Goal: Task Accomplishment & Management: Use online tool/utility

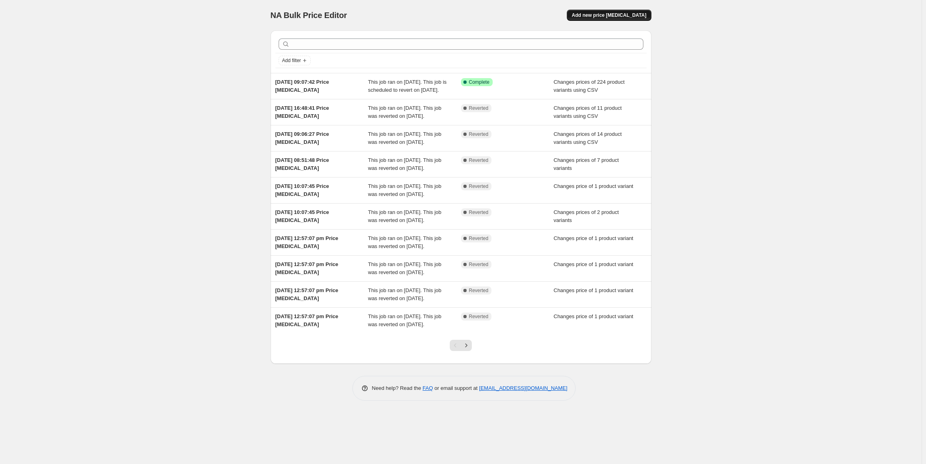
click at [599, 14] on span "Add new price change job" at bounding box center [608, 15] width 75 height 6
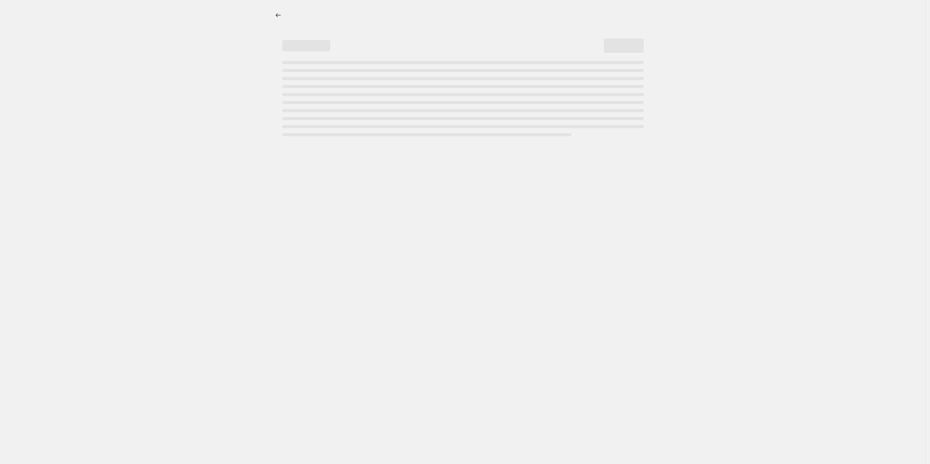
select select "percentage"
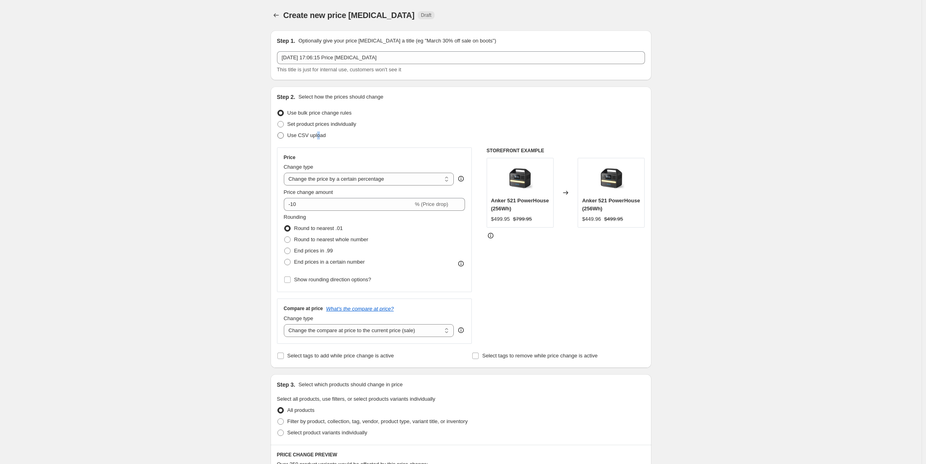
click at [318, 134] on span "Use CSV upload" at bounding box center [306, 135] width 38 height 6
click at [282, 133] on span at bounding box center [280, 135] width 6 height 6
click at [278, 133] on input "Use CSV upload" at bounding box center [277, 132] width 0 height 0
radio input "true"
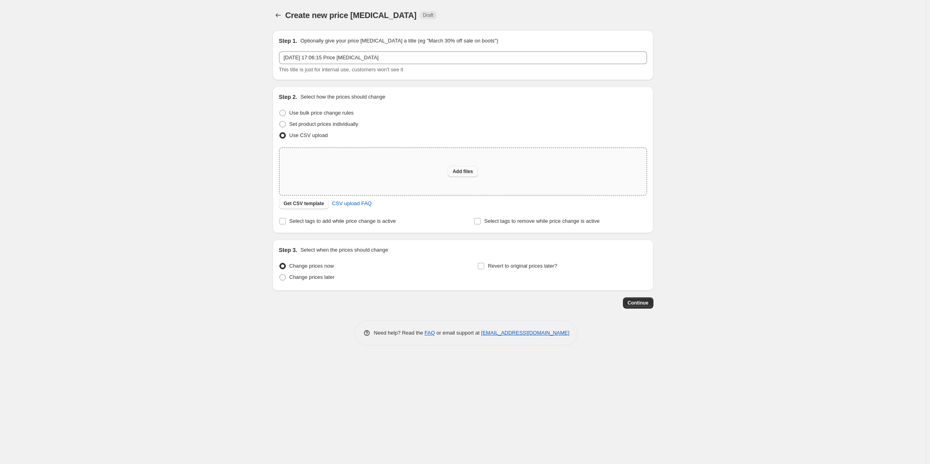
click at [472, 173] on span "Add files" at bounding box center [462, 171] width 20 height 6
type input "C:\fakepath\na-book - Copy.csv"
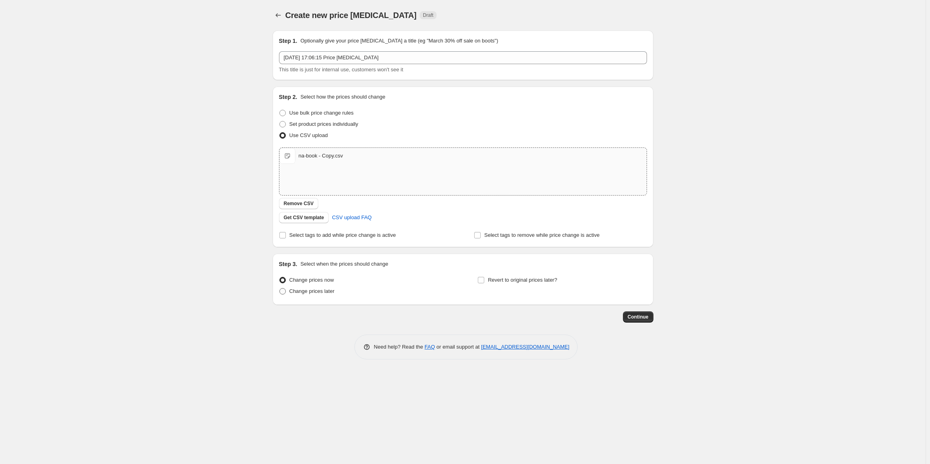
click at [310, 290] on span "Change prices later" at bounding box center [311, 291] width 45 height 6
click at [280, 288] on input "Change prices later" at bounding box center [279, 288] width 0 height 0
radio input "true"
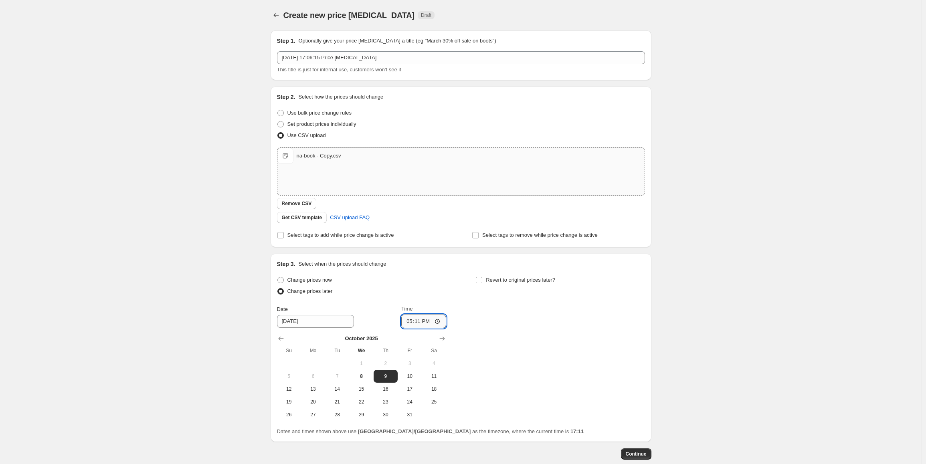
click at [409, 322] on input "17:11" at bounding box center [423, 322] width 45 height 14
type input "00:00"
click at [419, 320] on input "00:00" at bounding box center [423, 322] width 45 height 14
click at [544, 321] on div "Change prices now Change prices later Date 10/9/2025 Time 00:00 October 2025 Su…" at bounding box center [461, 347] width 368 height 147
click at [514, 282] on span "Revert to original prices later?" at bounding box center [520, 280] width 69 height 6
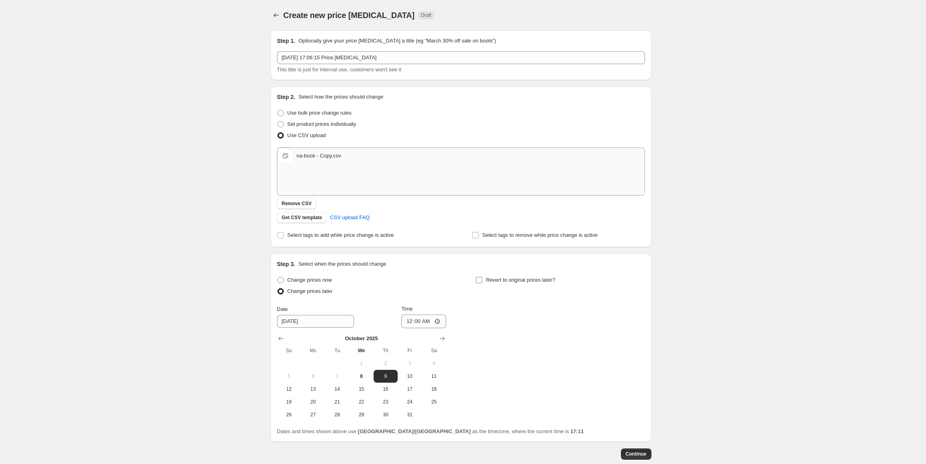
click at [482, 282] on input "Revert to original prices later?" at bounding box center [479, 280] width 6 height 6
checkbox input "true"
click at [518, 400] on span "20" at bounding box center [512, 402] width 18 height 6
type input "10/20/2025"
click at [607, 322] on input "17:11" at bounding box center [622, 322] width 45 height 14
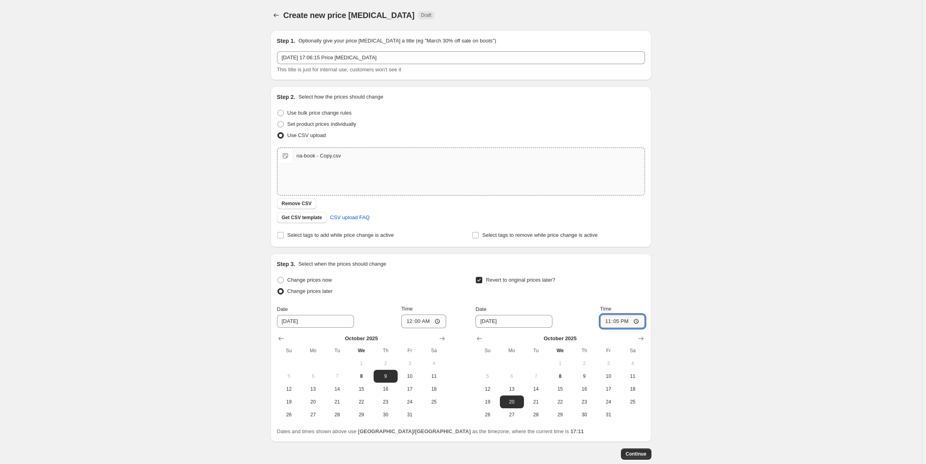
type input "23:59"
click at [639, 454] on span "Continue" at bounding box center [635, 454] width 21 height 6
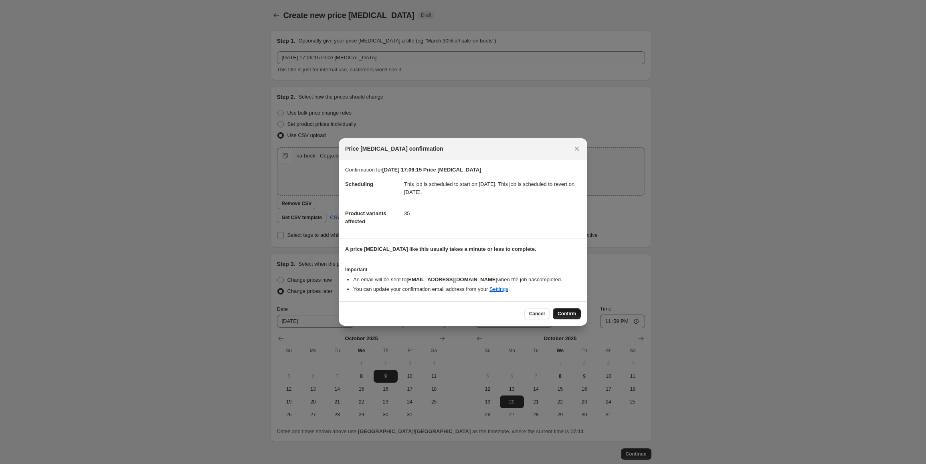
click at [574, 315] on span "Confirm" at bounding box center [566, 314] width 18 height 6
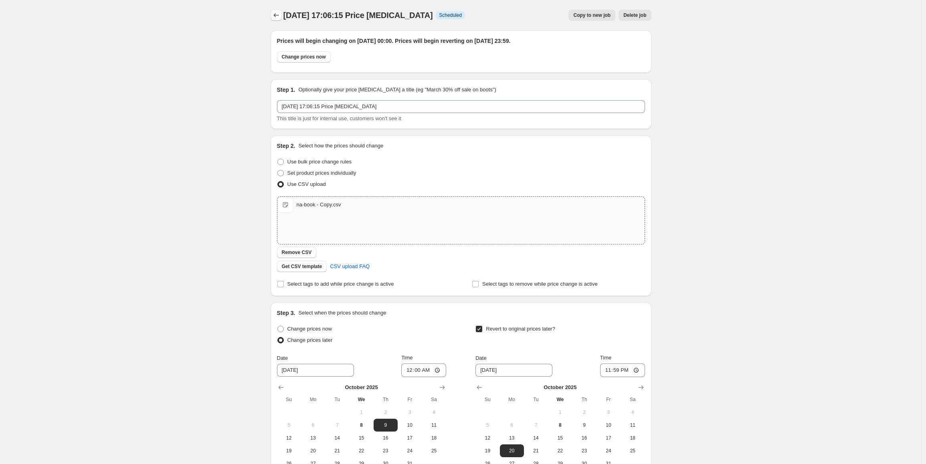
click at [279, 16] on icon "Price change jobs" at bounding box center [276, 15] width 8 height 8
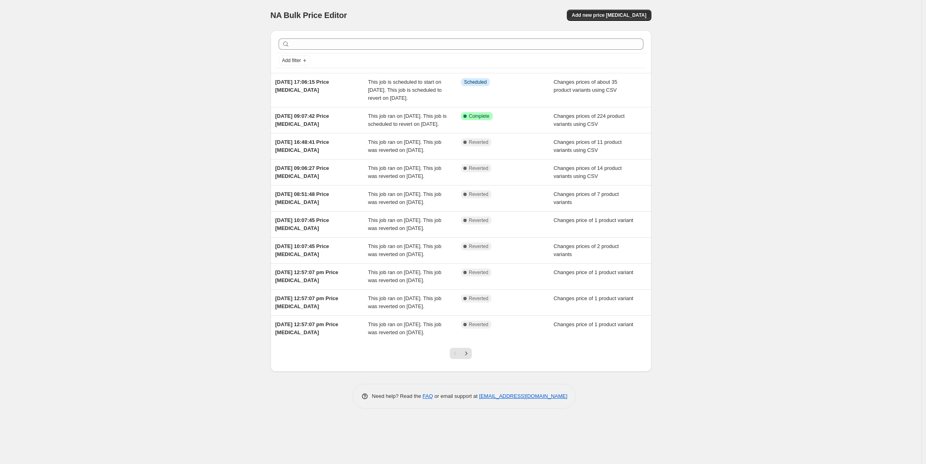
click at [730, 129] on div "NA Bulk Price Editor. This page is ready NA Bulk Price Editor Add new price cha…" at bounding box center [460, 232] width 921 height 464
click at [705, 54] on div "NA Bulk Price Editor. This page is ready NA Bulk Price Editor Add new price cha…" at bounding box center [460, 232] width 921 height 464
